Goal: Task Accomplishment & Management: Manage account settings

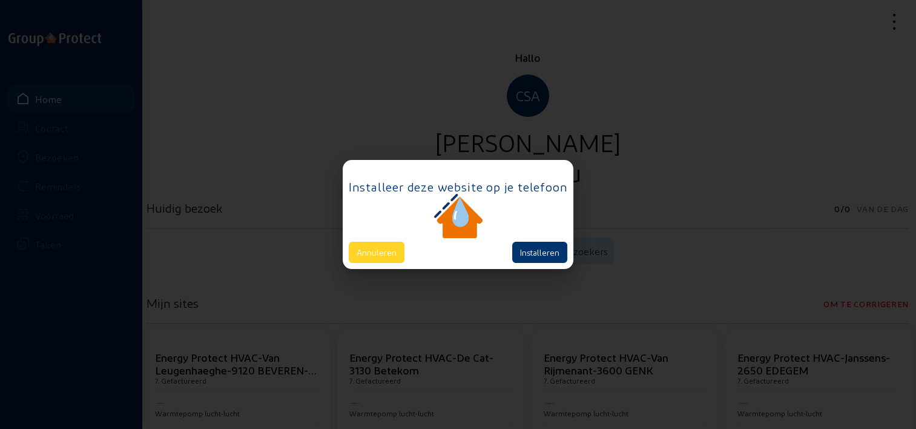
click at [354, 253] on button "Annuleren" at bounding box center [377, 252] width 56 height 21
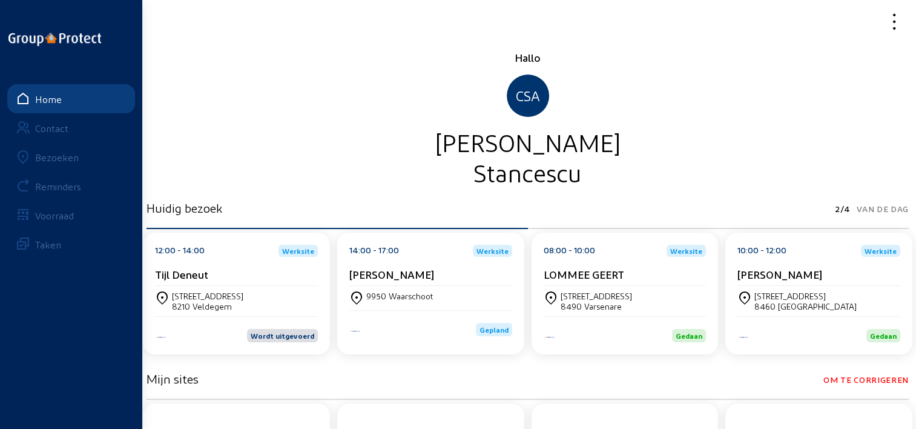
click at [893, 19] on icon at bounding box center [852, 21] width 108 height 21
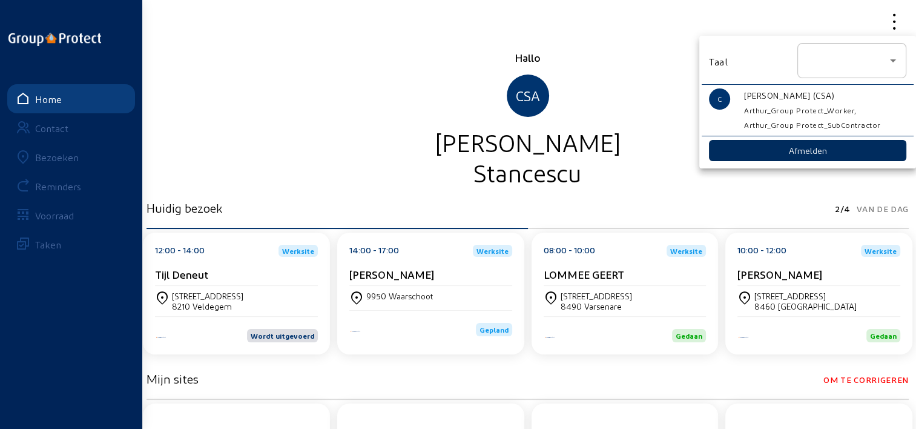
click at [832, 148] on button "Afmelden" at bounding box center [807, 150] width 197 height 21
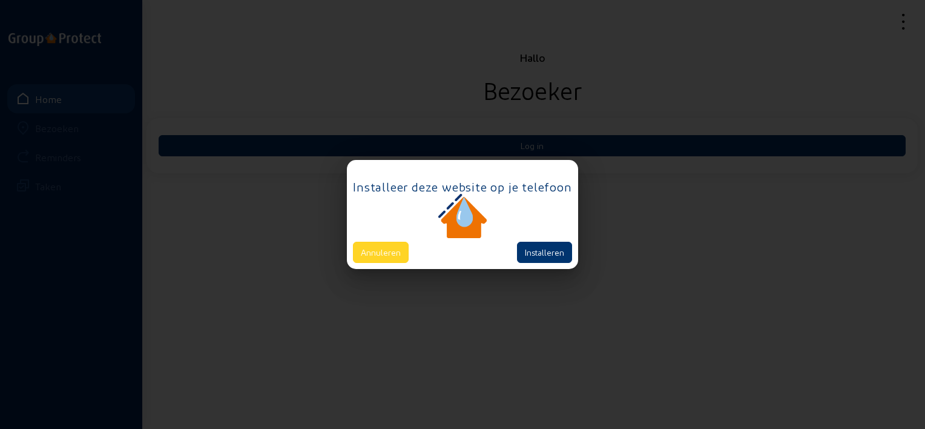
click at [385, 259] on button "Annuleren" at bounding box center [381, 252] width 56 height 21
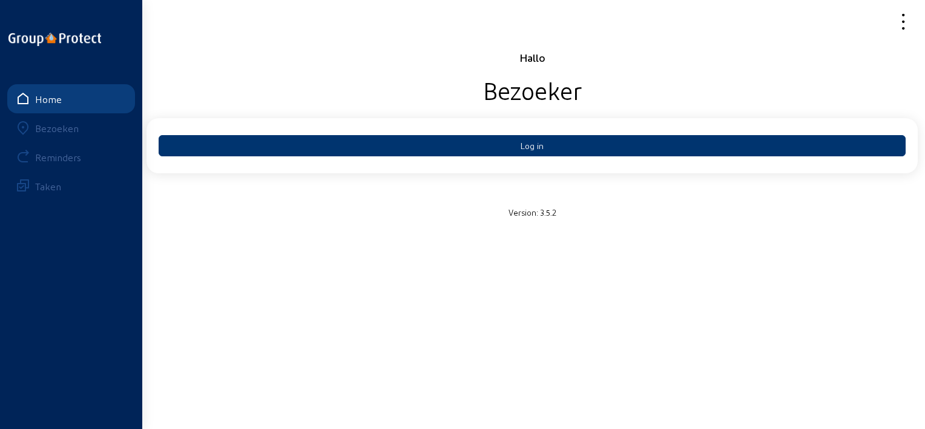
click at [901, 20] on icon at bounding box center [859, 21] width 109 height 21
click at [549, 153] on div at bounding box center [462, 214] width 925 height 429
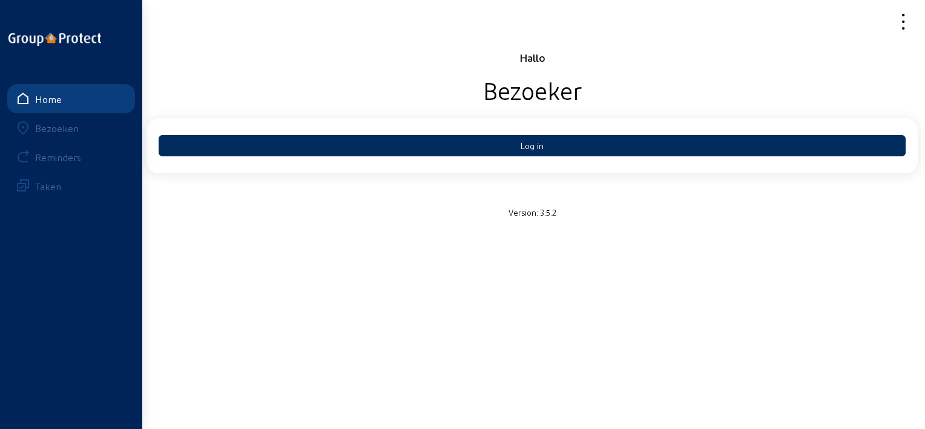
click at [560, 144] on button "Log in" at bounding box center [532, 145] width 747 height 21
